Goal: Transaction & Acquisition: Purchase product/service

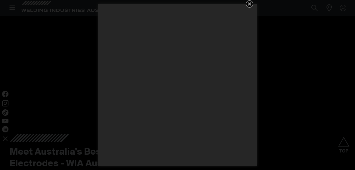
scroll to position [1141, 0]
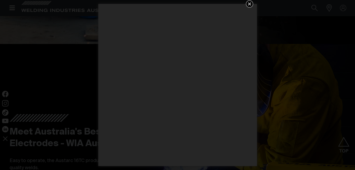
click at [250, 3] on icon "Get 5 WIA Welding Guides Free!" at bounding box center [249, 3] width 3 height 3
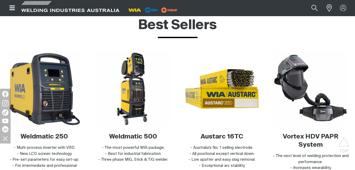
scroll to position [1854, 0]
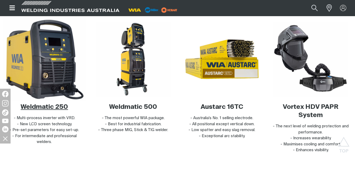
click at [48, 82] on img at bounding box center [44, 59] width 82 height 82
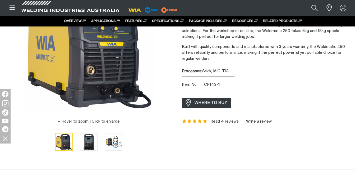
scroll to position [78, 0]
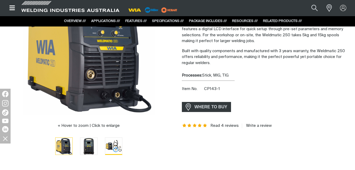
click at [116, 144] on img "Go to slide 3" at bounding box center [113, 145] width 17 height 17
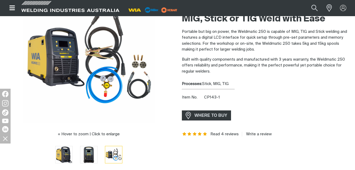
scroll to position [74, 0]
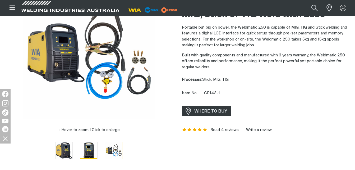
click at [90, 149] on img "Go to slide 2" at bounding box center [88, 150] width 17 height 17
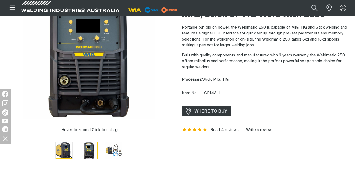
click at [65, 149] on img "Go to slide 1" at bounding box center [64, 150] width 17 height 17
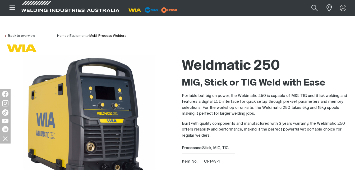
scroll to position [0, 0]
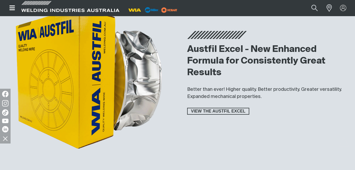
scroll to position [1854, 0]
